Goal: Communication & Community: Ask a question

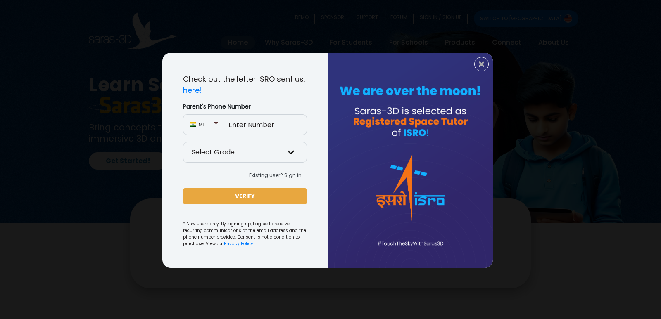
click at [0, 0] on div "× Check out the letter ISRO sent us, here! Parent's Phone Number 91 Select Grad…" at bounding box center [330, 159] width 661 height 319
click at [488, 60] on div at bounding box center [410, 160] width 165 height 215
drag, startPoint x: 484, startPoint y: 64, endPoint x: 481, endPoint y: 68, distance: 4.7
click at [481, 68] on span "×" at bounding box center [481, 64] width 7 height 11
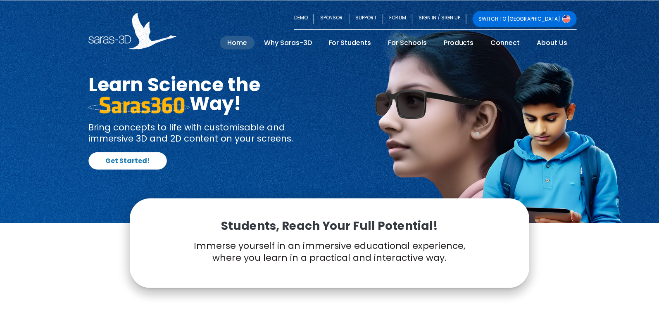
scroll to position [1868, 0]
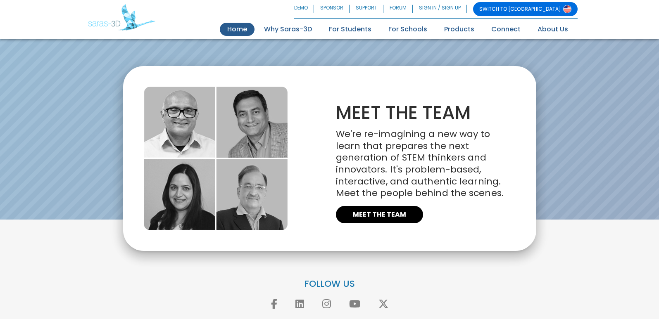
click at [477, 305] on link "Contact Us" at bounding box center [495, 323] width 37 height 10
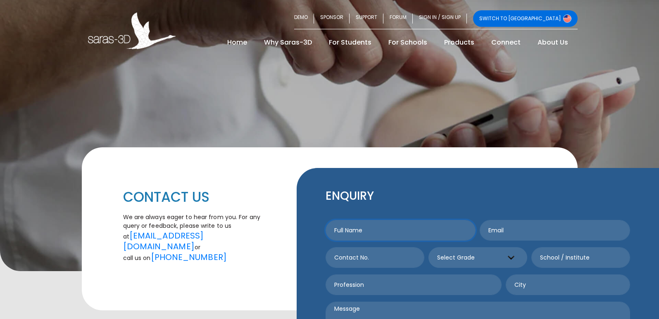
click at [366, 220] on input "text" at bounding box center [401, 230] width 150 height 21
type input "[PERSON_NAME]"
type input "[EMAIL_ADDRESS][DOMAIN_NAME]"
type input "8149805065"
type input "[GEOGRAPHIC_DATA]"
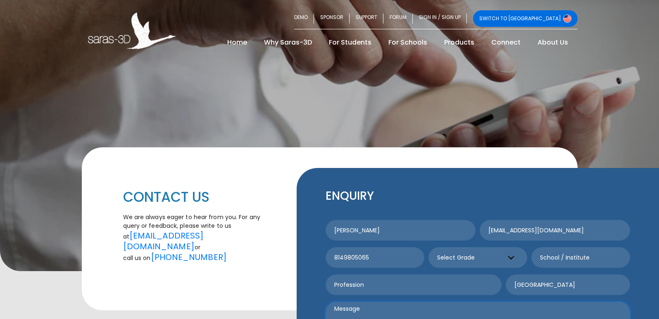
paste textarea "Wikipedia is considered to be the World’s most significant tool for reference m…"
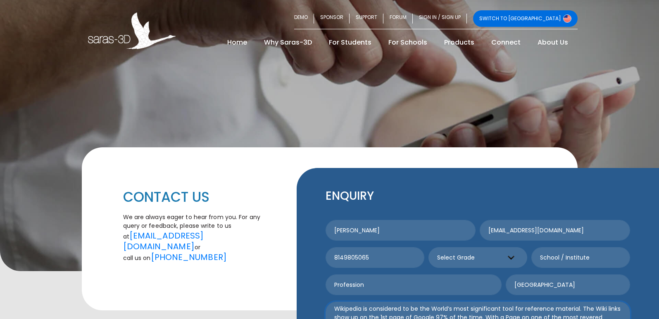
drag, startPoint x: 392, startPoint y: 291, endPoint x: 376, endPoint y: 302, distance: 19.6
click at [387, 302] on textarea "Wikipedia is considered to be the World’s most significant tool for reference m…" at bounding box center [478, 318] width 305 height 32
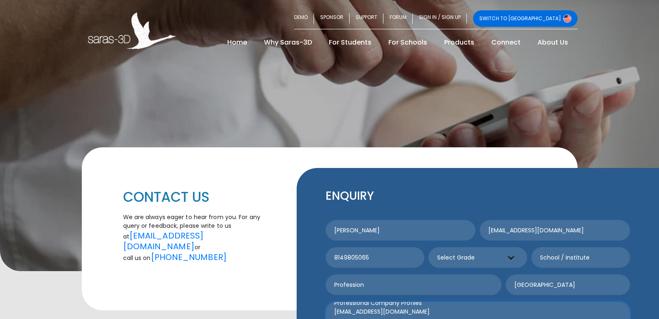
type textarea "Wikipedia is considered to be the World’s most significant tool for reference m…"
click at [367, 277] on input "text" at bounding box center [414, 285] width 176 height 21
click at [366, 276] on input "text" at bounding box center [414, 285] width 176 height 21
paste input "Get A Wikipedia Page For Yourself Or For Your Company."
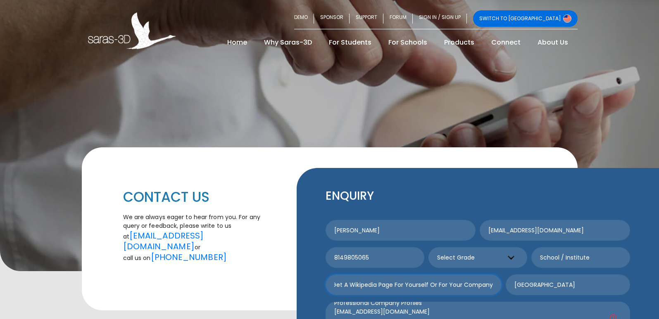
type input "Get A Wikipedia Page For Yourself Or For Your Company."
click at [364, 302] on textarea "Wikipedia is considered to be the World’s most significant tool for reference m…" at bounding box center [478, 318] width 305 height 32
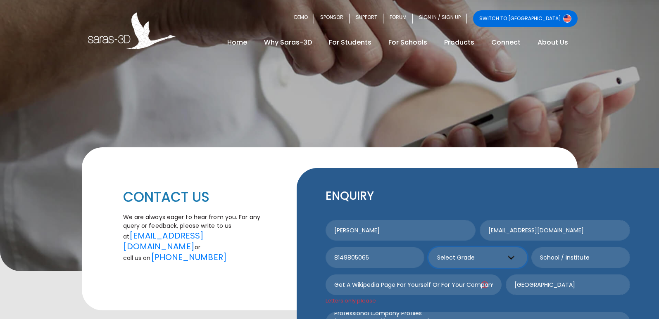
click at [464, 248] on select "Select Grade Grade 9 th Grade 10 th Grade 11 th Grade 12 th" at bounding box center [478, 258] width 99 height 21
select select "9"
click at [429, 248] on select "Select Grade Grade 9 th Grade 10 th Grade 11 th Grade 12 th" at bounding box center [478, 258] width 99 height 21
click at [574, 248] on input "text" at bounding box center [580, 258] width 99 height 21
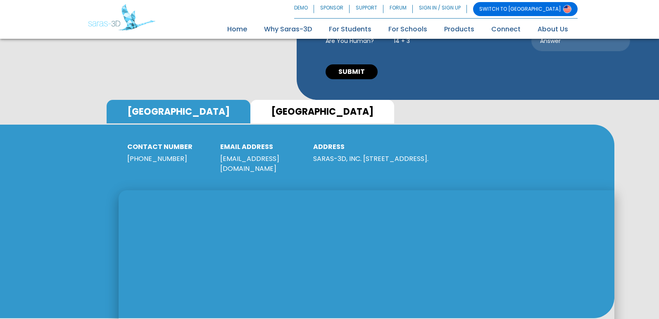
scroll to position [165, 0]
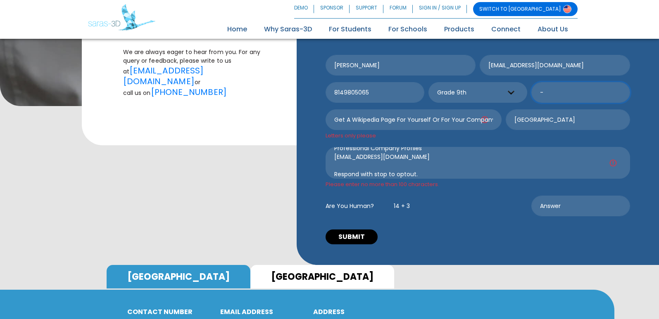
type input "-"
click at [389, 156] on textarea "Wikipedia is considered to be the World’s most significant tool for reference m…" at bounding box center [478, 163] width 305 height 32
